Goal: Information Seeking & Learning: Learn about a topic

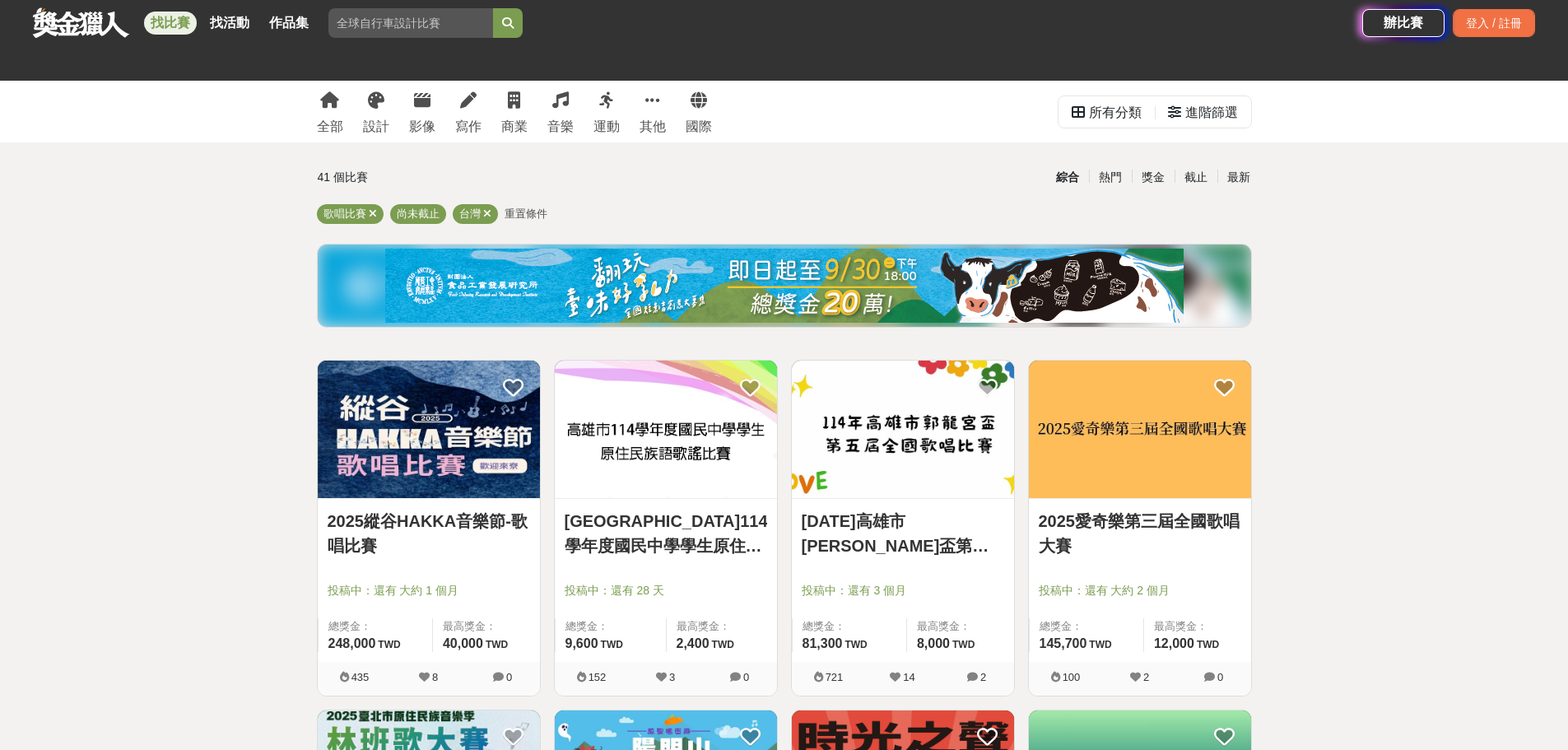
scroll to position [577, 0]
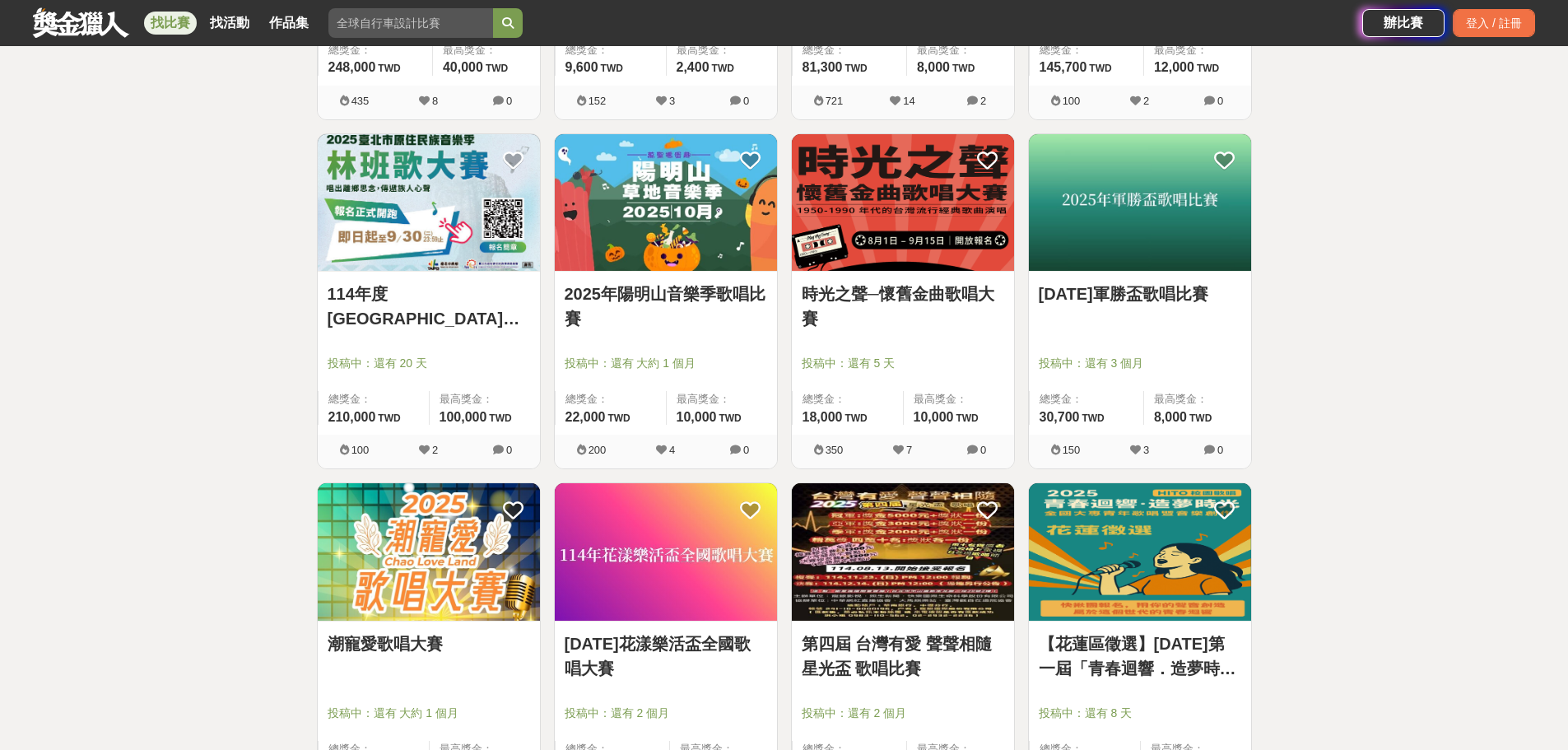
click at [1165, 203] on img at bounding box center [1139, 203] width 222 height 137
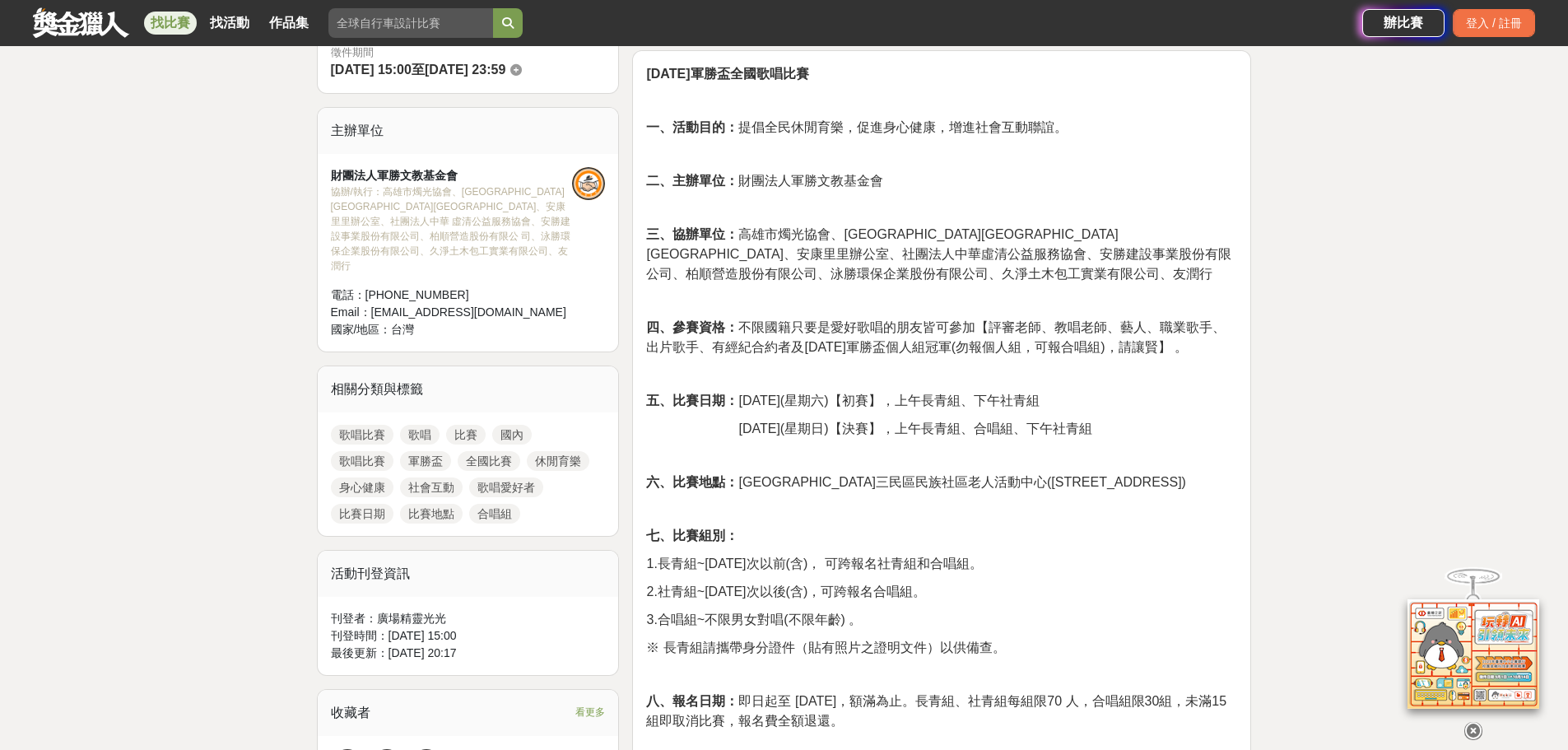
scroll to position [577, 0]
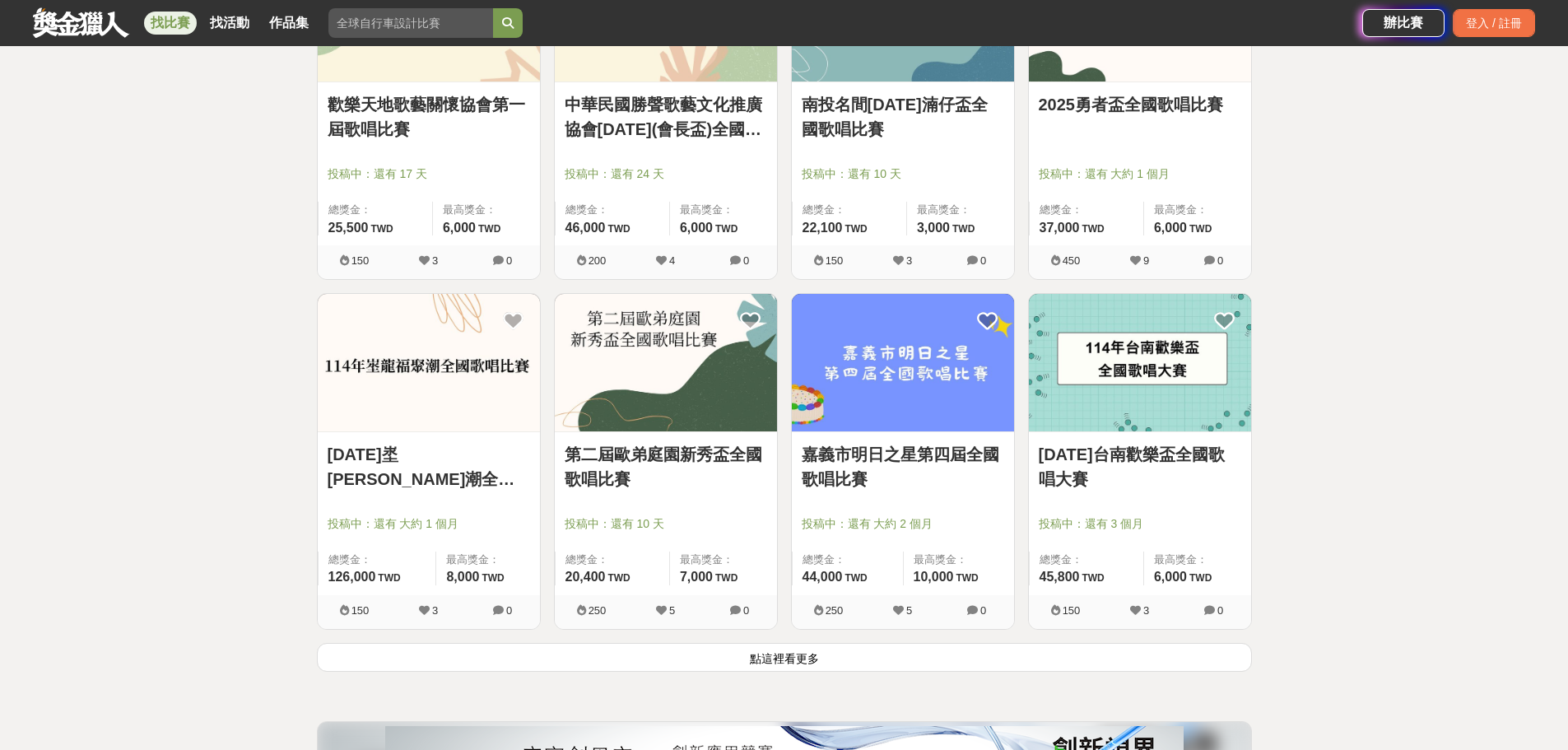
scroll to position [1977, 0]
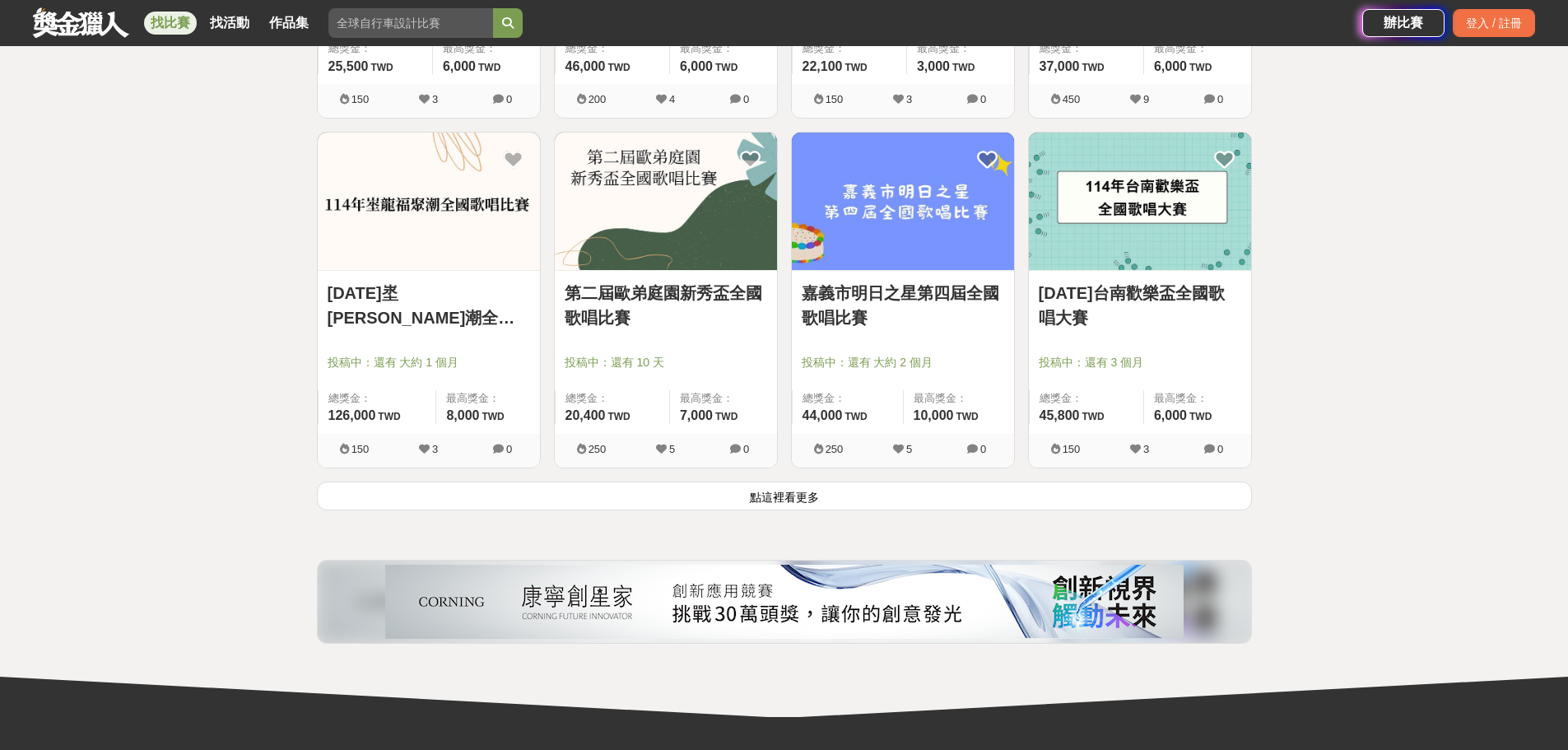
drag, startPoint x: 897, startPoint y: 503, endPoint x: 915, endPoint y: 506, distance: 18.2
click at [897, 503] on button "點這裡看更多" at bounding box center [784, 496] width 935 height 29
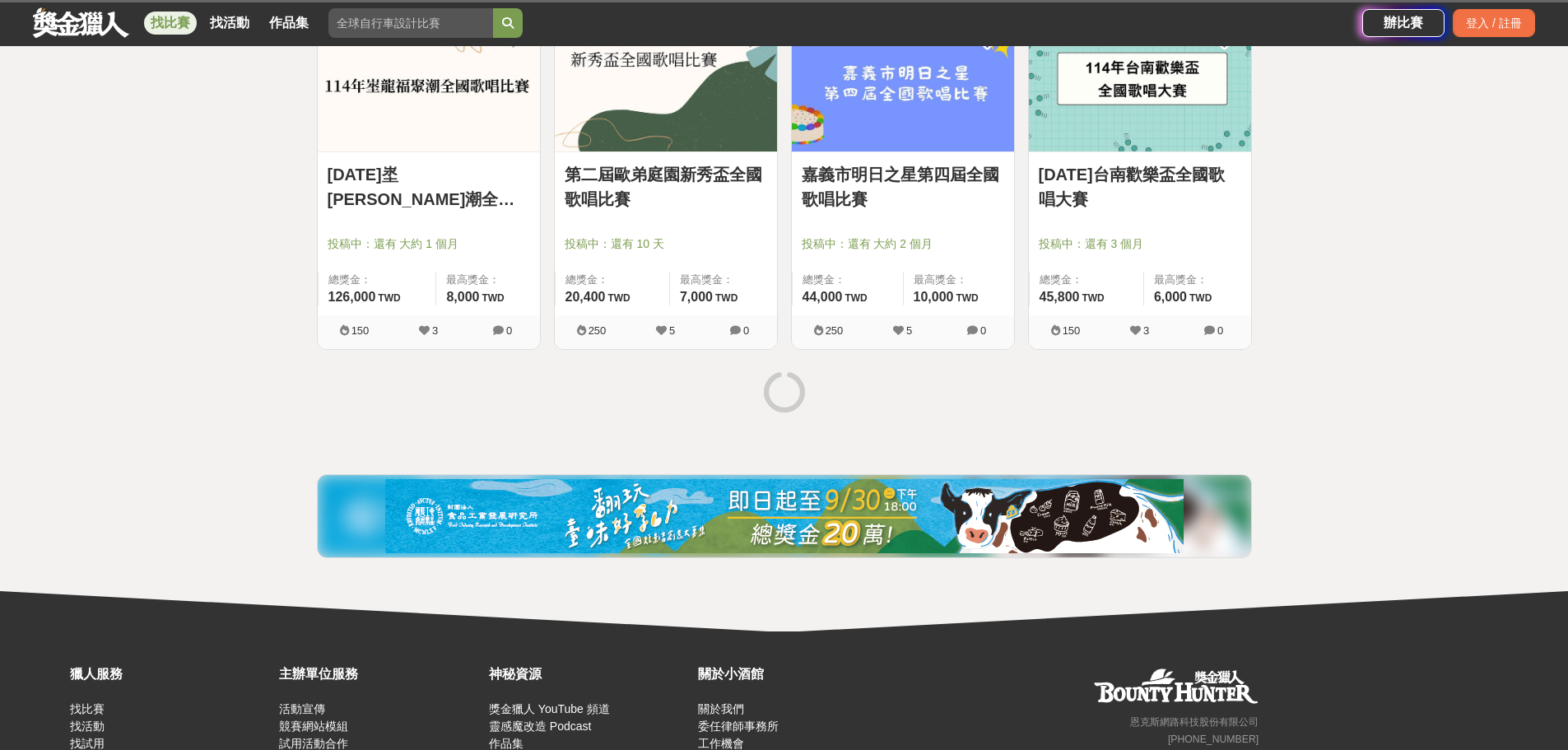
scroll to position [2209, 0]
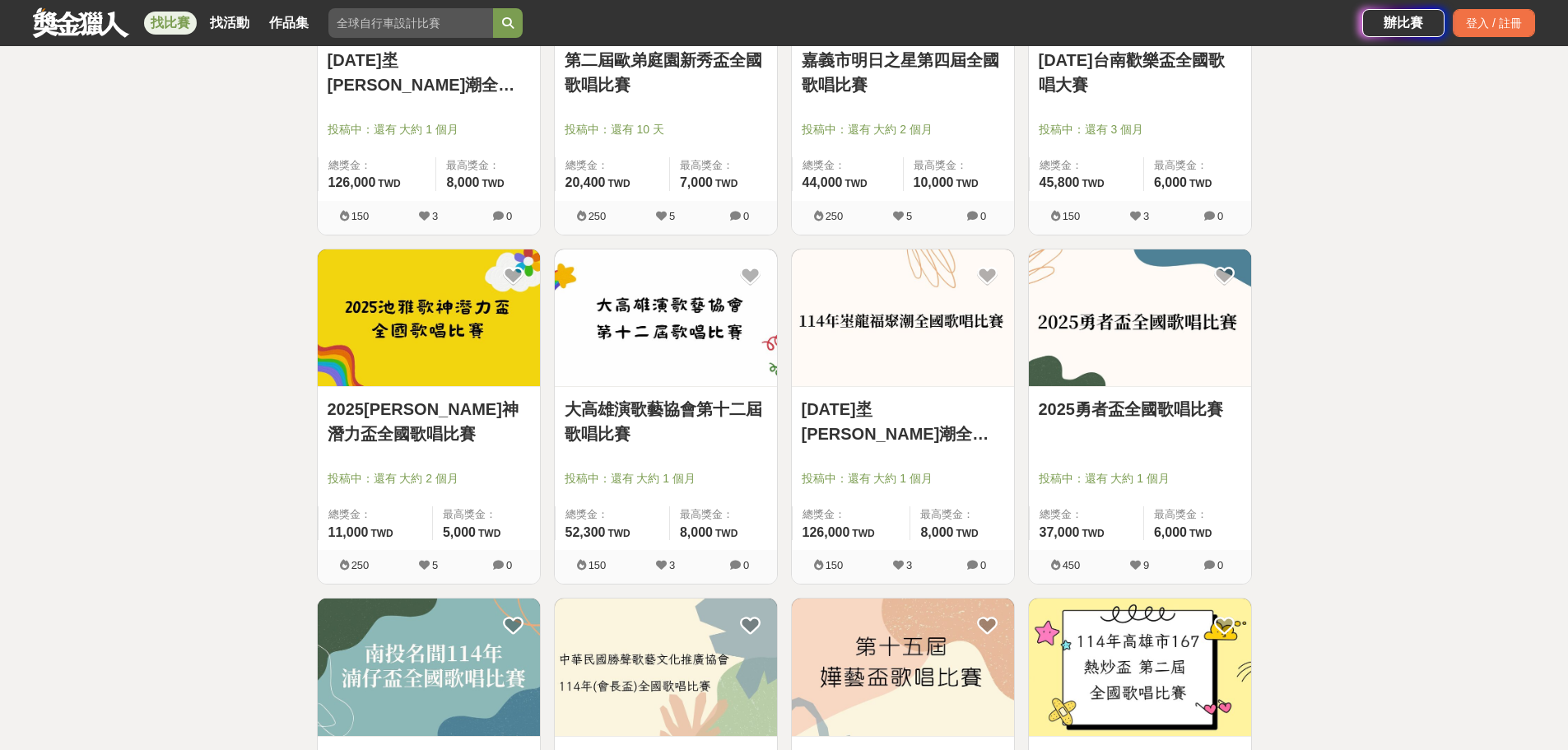
click at [416, 340] on img at bounding box center [429, 318] width 222 height 137
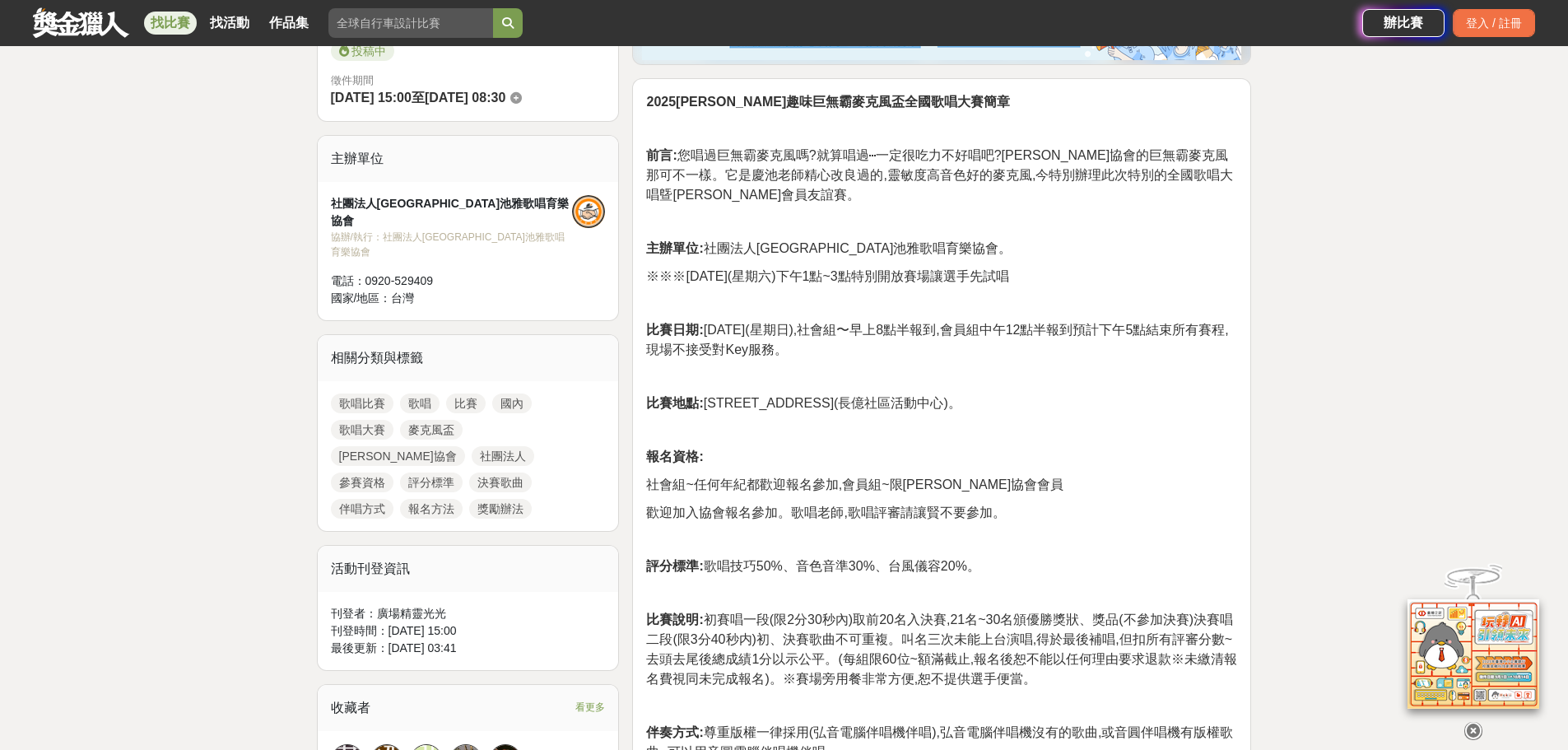
scroll to position [492, 0]
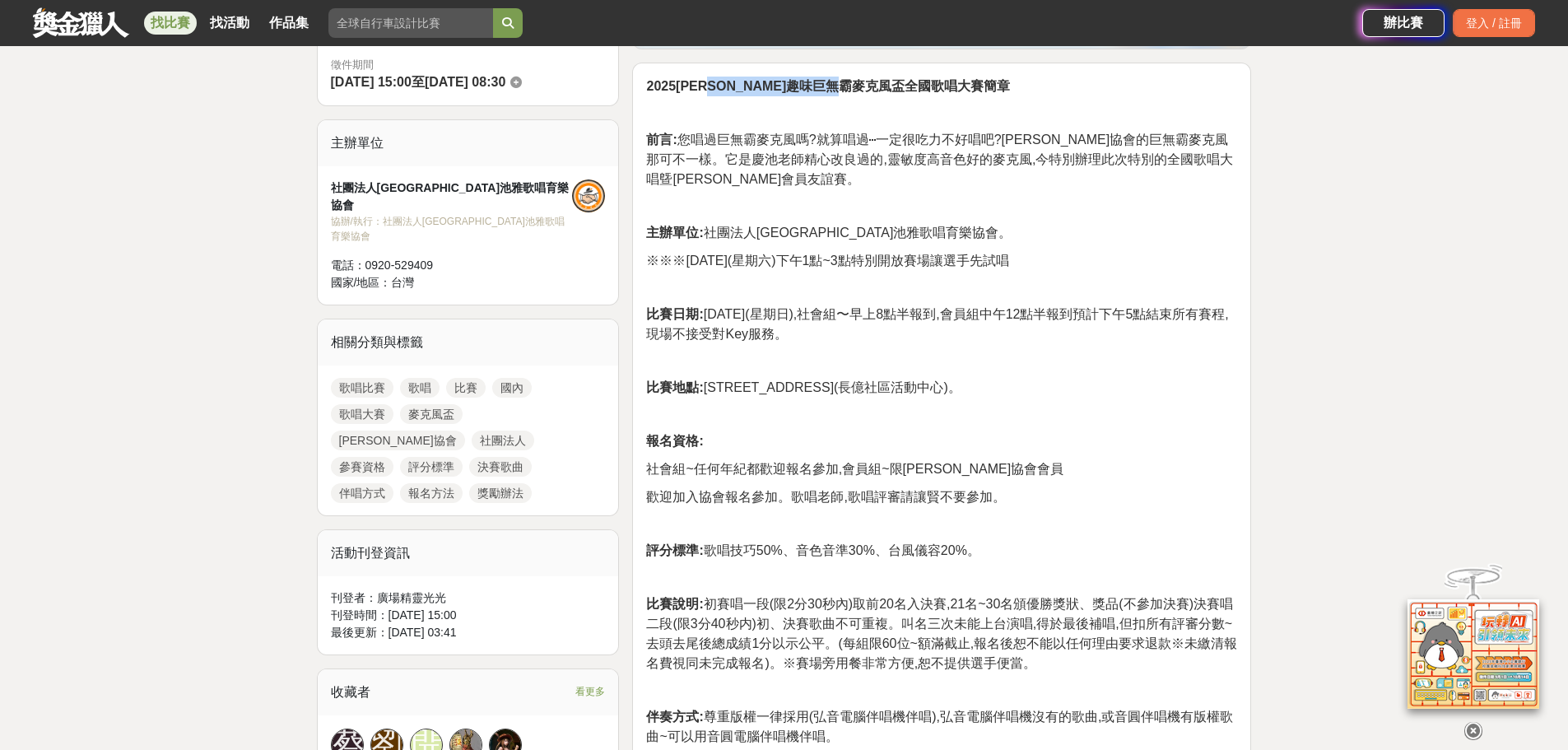
drag, startPoint x: 733, startPoint y: 83, endPoint x: 897, endPoint y: 85, distance: 164.0
click at [897, 85] on strong "2025[PERSON_NAME]趣味巨無霸麥克風盃全國歌唱大賽簡章" at bounding box center [827, 87] width 364 height 14
copy strong "巨無霸麥克風盃全國歌唱大賽"
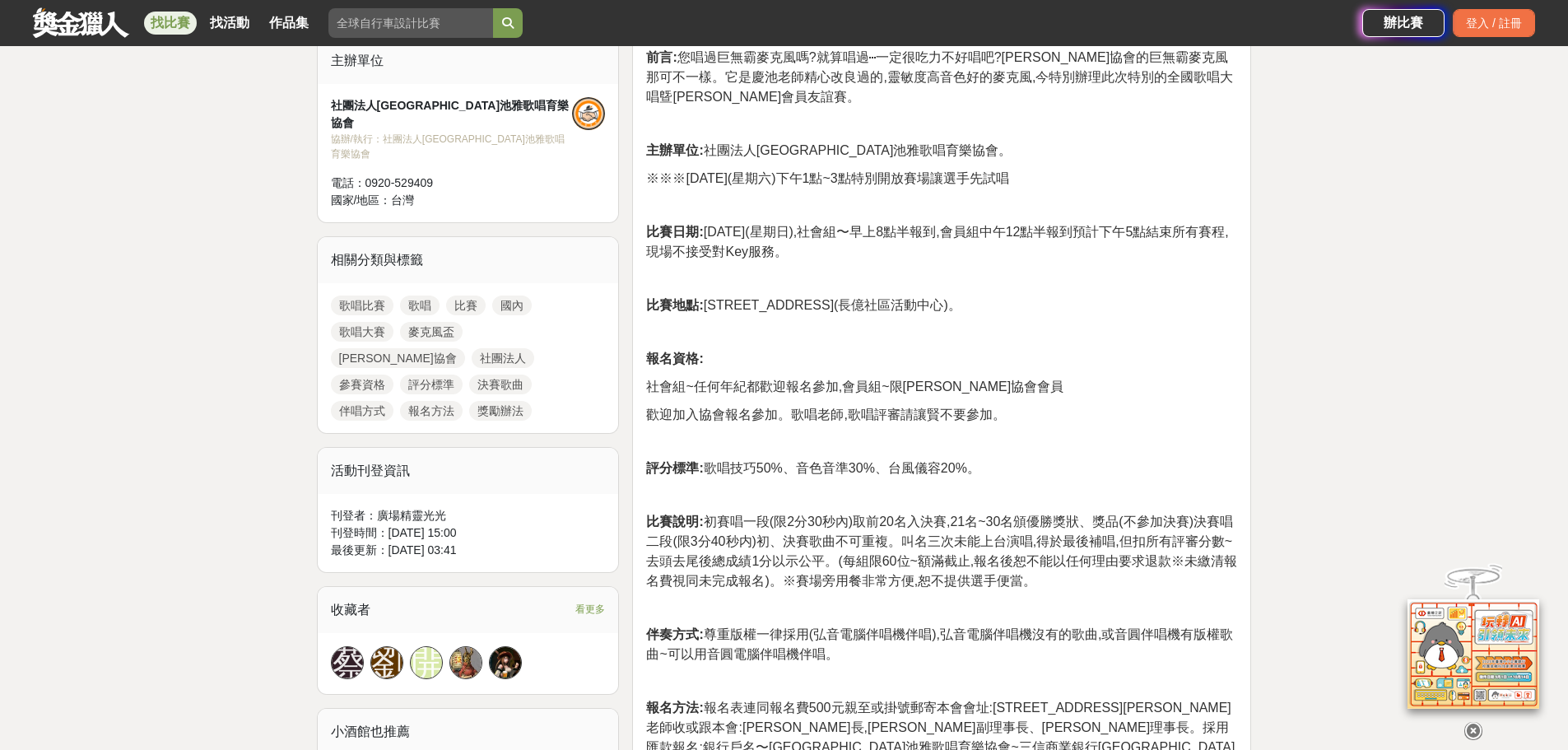
scroll to position [0, 0]
